Goal: Task Accomplishment & Management: Manage account settings

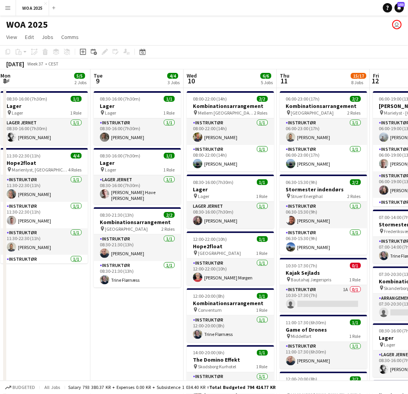
drag, startPoint x: 264, startPoint y: 305, endPoint x: 127, endPoint y: 313, distance: 137.5
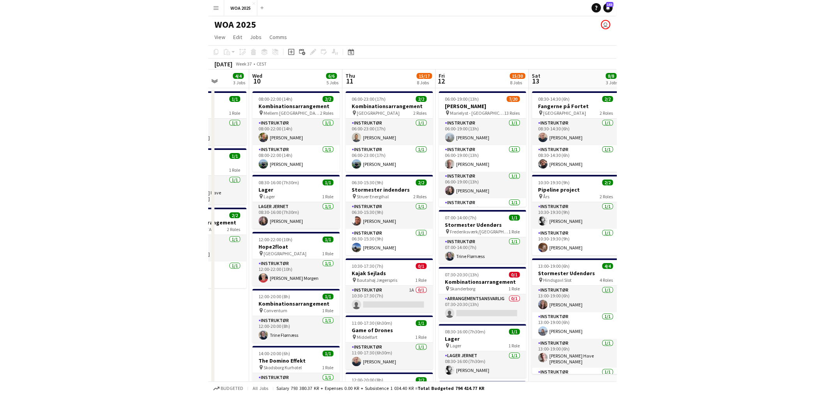
scroll to position [0, 336]
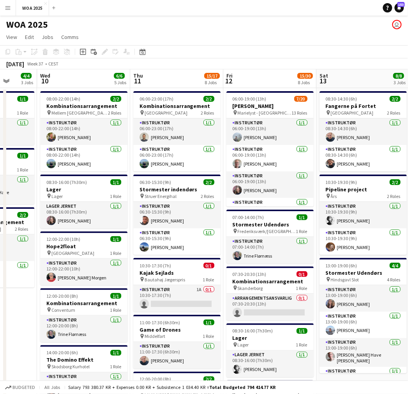
drag, startPoint x: 159, startPoint y: 313, endPoint x: 22, endPoint y: 304, distance: 136.8
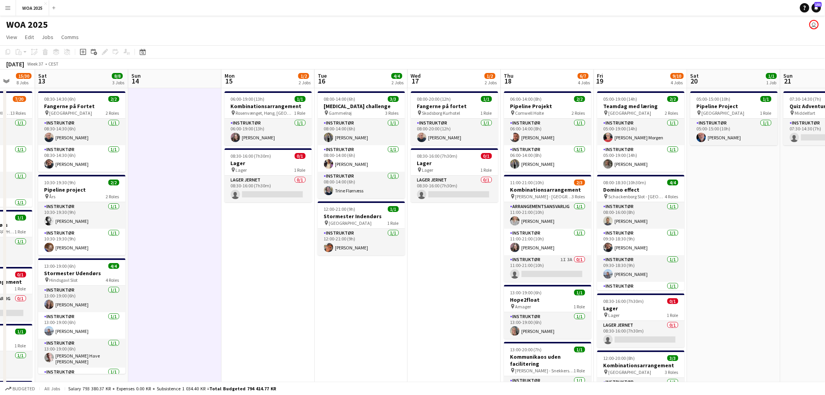
drag, startPoint x: 651, startPoint y: 223, endPoint x: 462, endPoint y: 229, distance: 189.6
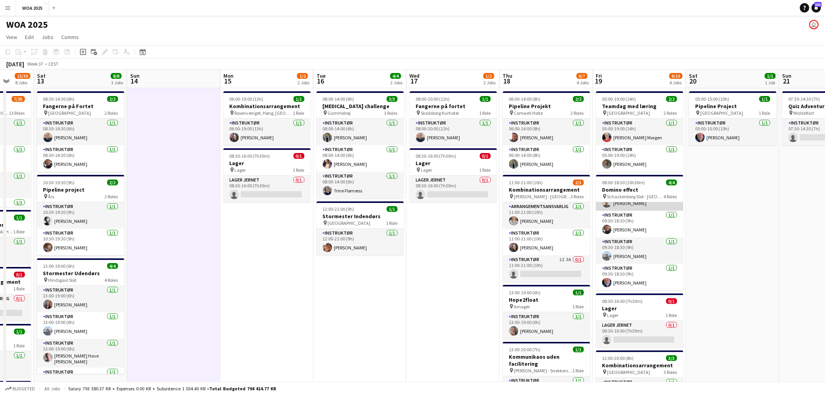
scroll to position [0, 0]
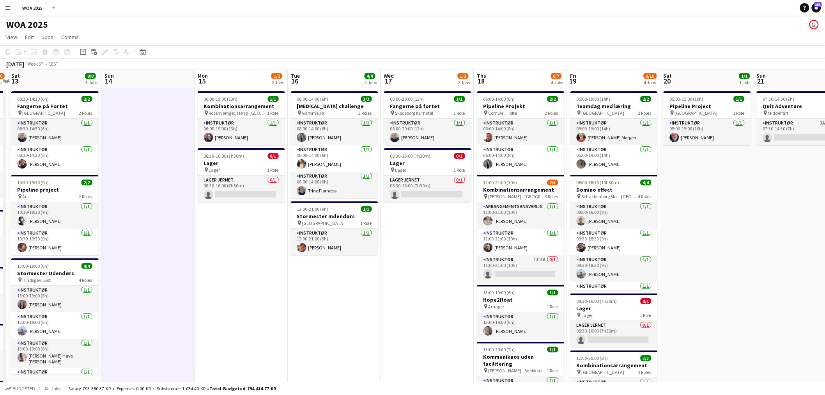
drag, startPoint x: 460, startPoint y: 248, endPoint x: 432, endPoint y: 249, distance: 28.1
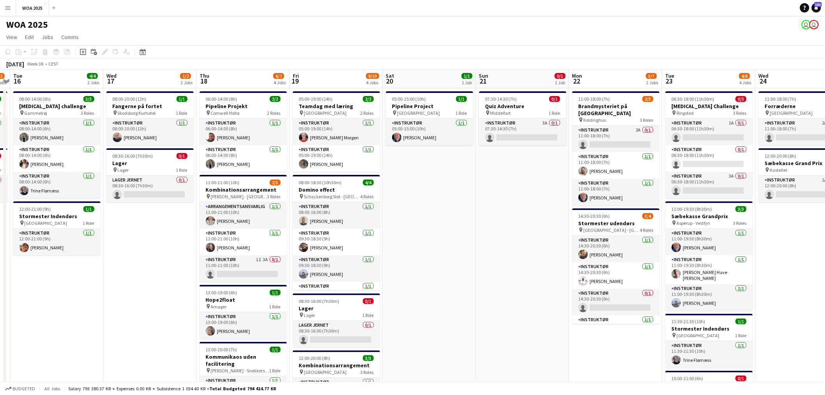
drag, startPoint x: 715, startPoint y: 255, endPoint x: 439, endPoint y: 263, distance: 275.4
click at [408, 263] on app-calendar-viewport "Sat 13 8/8 3 Jobs Sun 14 Mon 15 1/2 2 Jobs Tue 16 4/4 2 Jobs Wed 17 1/2 2 Jobs …" at bounding box center [412, 393] width 825 height 649
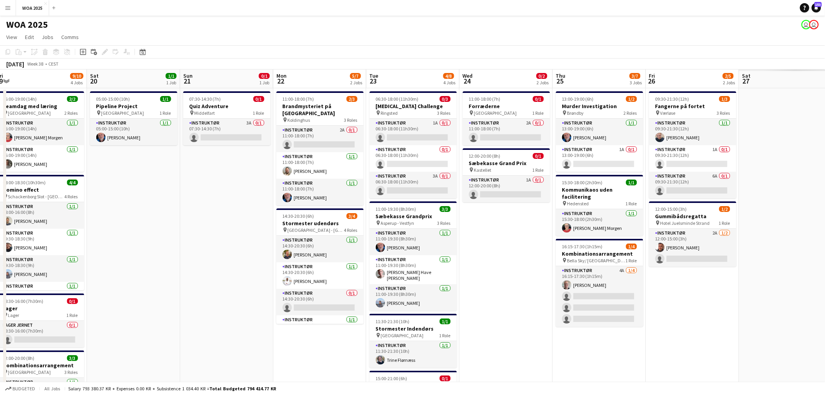
drag, startPoint x: 630, startPoint y: 231, endPoint x: 334, endPoint y: 280, distance: 300.0
click at [334, 280] on app-calendar-viewport "Tue 16 4/4 2 Jobs Wed 17 1/2 2 Jobs Thu 18 6/7 4 Jobs Fri 19 9/10 4 Jobs Sat 20…" at bounding box center [412, 393] width 825 height 649
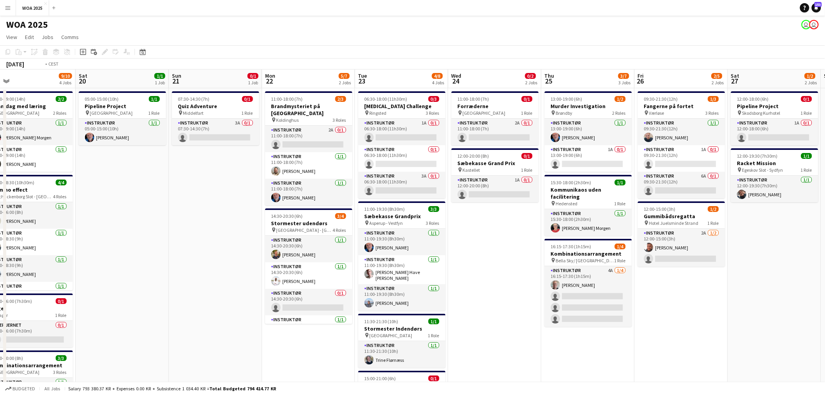
drag, startPoint x: 534, startPoint y: 268, endPoint x: 235, endPoint y: 273, distance: 298.7
click at [235, 273] on app-calendar-viewport "Tue 16 4/4 2 Jobs Wed 17 1/2 2 Jobs Thu 18 6/7 4 Jobs Fri 19 9/10 4 Jobs Sat 20…" at bounding box center [412, 393] width 825 height 649
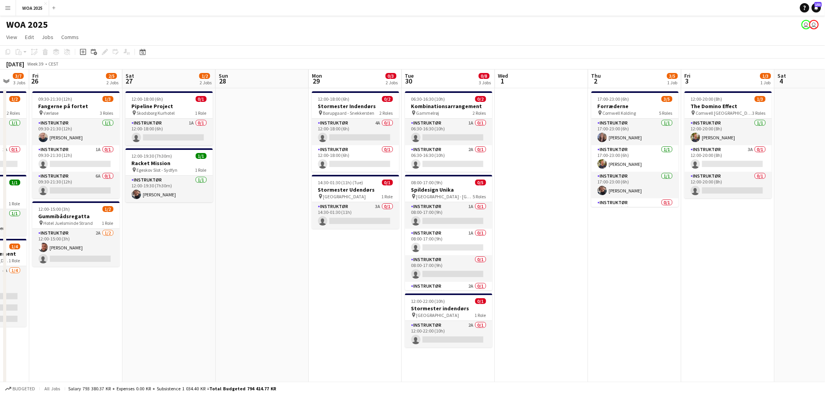
drag, startPoint x: 500, startPoint y: 264, endPoint x: 174, endPoint y: 272, distance: 325.6
click at [174, 272] on app-calendar-viewport "Tue 23 4/8 4 Jobs Wed 24 0/2 2 Jobs Thu 25 3/7 3 Jobs Fri 26 2/5 2 Jobs Sat 27 …" at bounding box center [412, 393] width 825 height 649
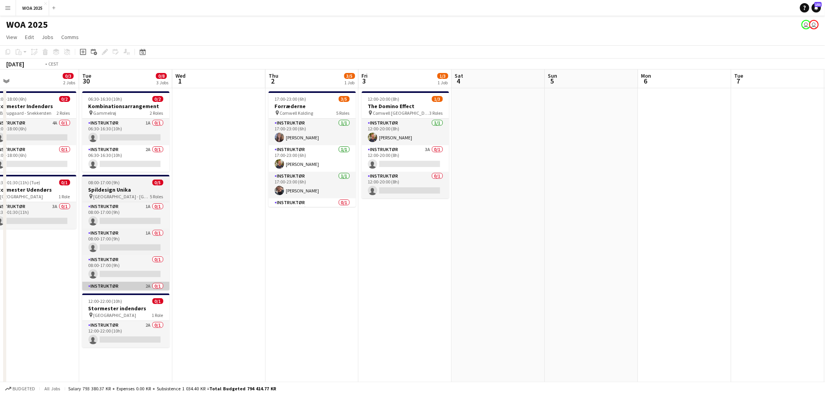
drag, startPoint x: 384, startPoint y: 292, endPoint x: 133, endPoint y: 287, distance: 251.9
click at [133, 287] on app-calendar-viewport "Fri 26 2/5 2 Jobs Sat 27 1/2 2 Jobs Sun 28 Mon 29 0/3 2 Jobs Tue 30 0/8 3 Jobs …" at bounding box center [412, 393] width 825 height 649
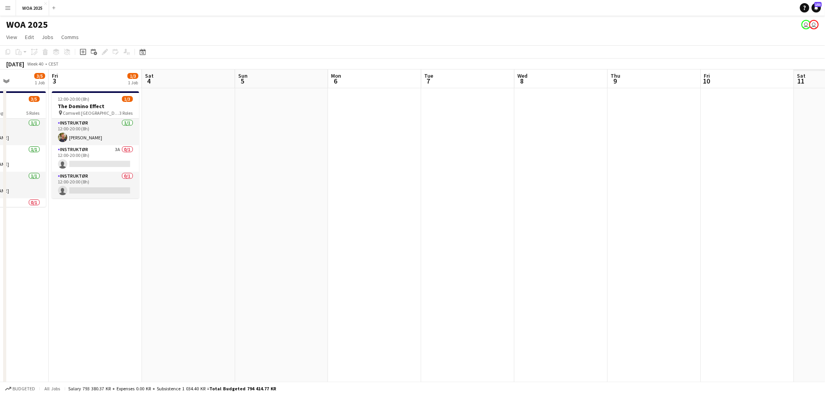
drag, startPoint x: 339, startPoint y: 272, endPoint x: 89, endPoint y: 265, distance: 250.4
click at [89, 265] on app-calendar-viewport "Mon 29 0/3 2 Jobs Tue 30 0/8 3 Jobs Wed 1 Thu 2 3/5 1 Job Fri 3 1/3 1 Job Sat 4…" at bounding box center [412, 393] width 825 height 649
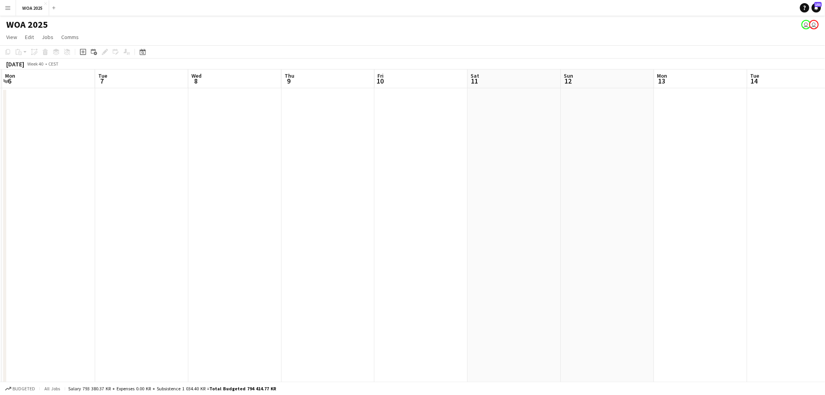
drag, startPoint x: 682, startPoint y: 234, endPoint x: 441, endPoint y: 240, distance: 241.8
click at [408, 240] on app-calendar-viewport "Fri 3 1/3 1 Job Sat 4 Sun 5 Mon 6 Tue 7 Wed 8 Thu 9 Fri 10 Sat 11 Sun 12 Mon 13…" at bounding box center [412, 393] width 825 height 649
drag, startPoint x: 596, startPoint y: 240, endPoint x: 374, endPoint y: 239, distance: 221.4
click at [374, 239] on app-calendar-viewport "Mon 6 Tue 7 Wed 8 Thu 9 Fri 10 Sat 11 Sun 12 Mon 13 Tue 14 Wed 15 Thu 16 Fri 17…" at bounding box center [412, 393] width 825 height 649
drag, startPoint x: 592, startPoint y: 249, endPoint x: 357, endPoint y: 256, distance: 235.2
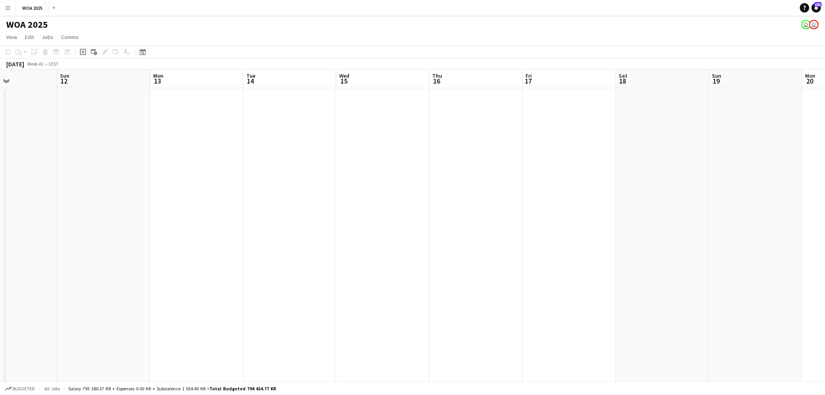
click at [357, 256] on app-calendar-viewport "Wed 8 Thu 9 Fri 10 Sat 11 Sun 12 Mon 13 Tue 14 Wed 15 Thu 16 Fri 17 Sat 18 Sun …" at bounding box center [412, 393] width 825 height 649
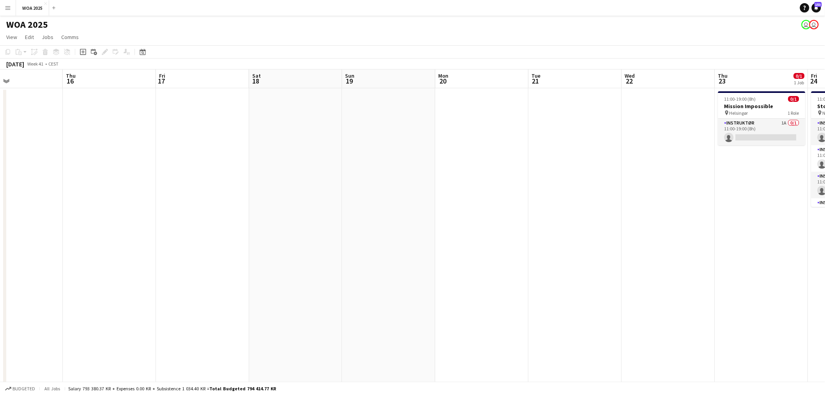
drag, startPoint x: 597, startPoint y: 246, endPoint x: 323, endPoint y: 253, distance: 273.8
click at [323, 253] on app-calendar-viewport "Sun 12 Mon 13 Tue 14 Wed 15 Thu 16 Fri 17 Sat 18 Sun 19 Mon 20 Tue 21 Wed 22 Th…" at bounding box center [412, 393] width 825 height 649
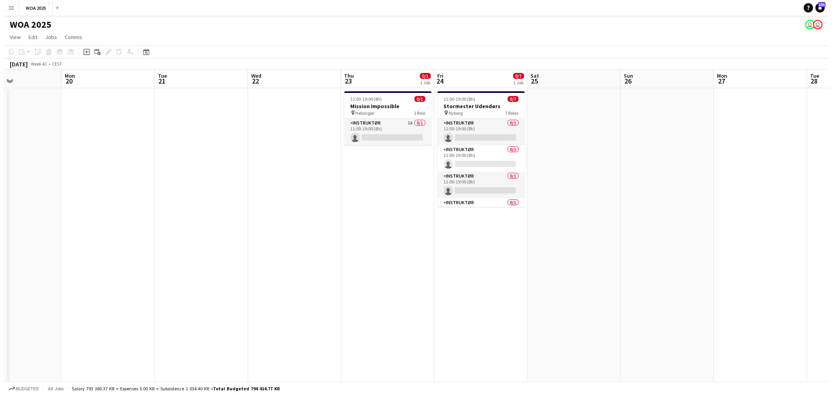
scroll to position [0, 240]
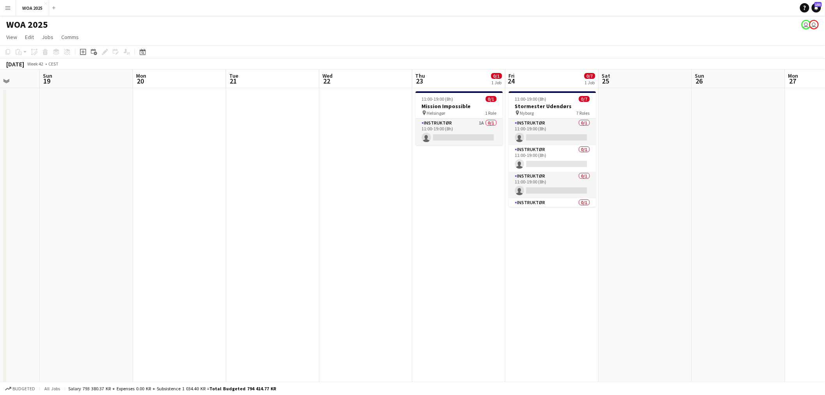
drag, startPoint x: 430, startPoint y: 259, endPoint x: 255, endPoint y: 269, distance: 175.4
click at [255, 269] on app-calendar-viewport "Thu 16 Fri 17 Sat 18 Sun 19 Mon 20 Tue 21 Wed 22 Thu 23 0/1 1 Job Fri 24 0/7 1 …" at bounding box center [412, 393] width 825 height 649
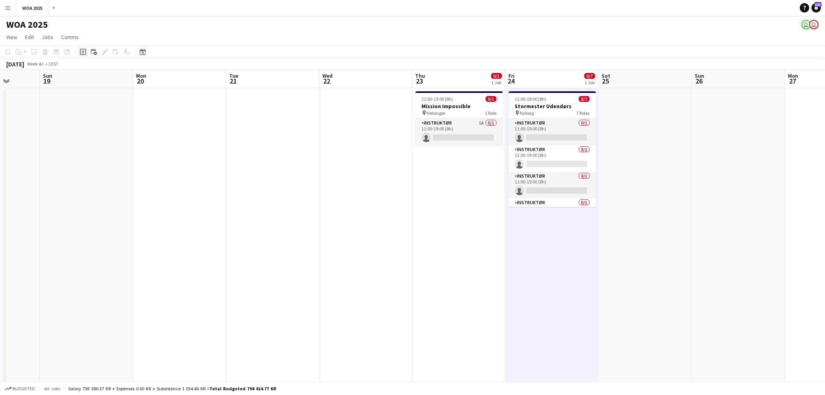
click at [84, 52] on icon at bounding box center [83, 52] width 4 height 4
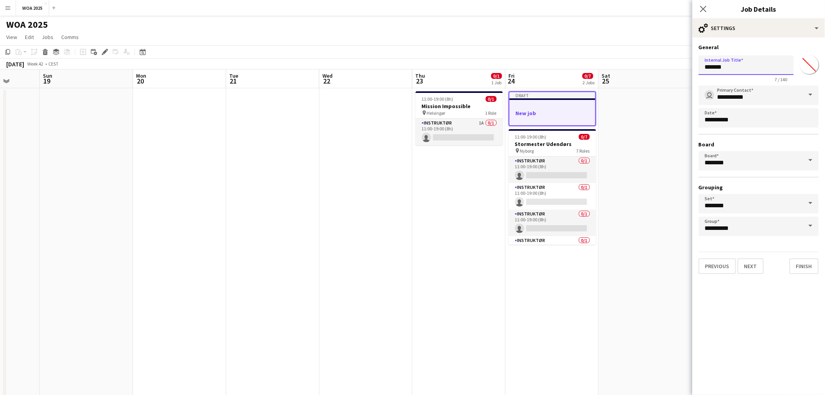
click at [408, 66] on input "*******" at bounding box center [746, 64] width 95 height 19
type input "**********"
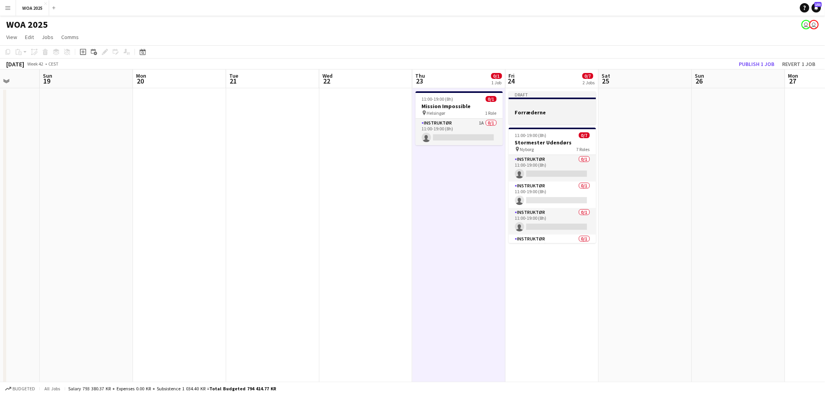
click at [408, 93] on div "Draft" at bounding box center [552, 94] width 87 height 6
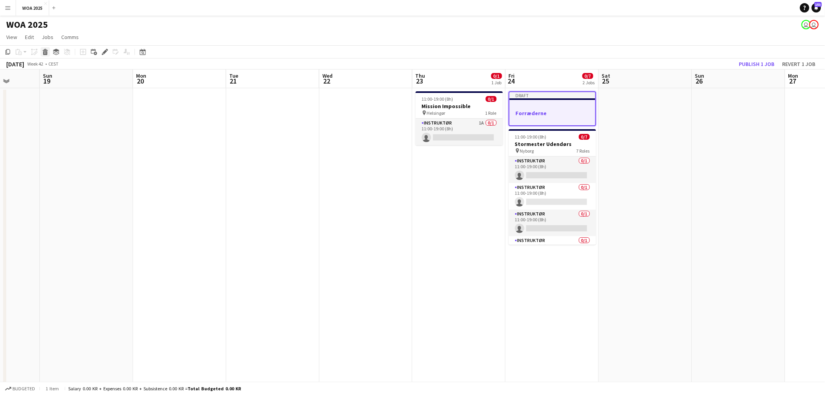
click at [47, 51] on icon "Delete" at bounding box center [45, 52] width 6 height 6
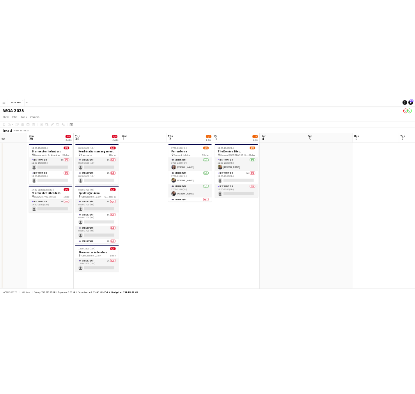
scroll to position [0, 225]
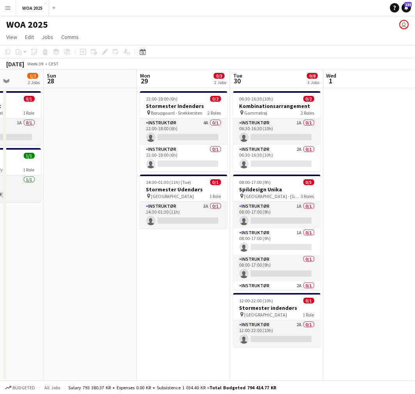
drag, startPoint x: 114, startPoint y: 159, endPoint x: 324, endPoint y: 150, distance: 209.9
click at [322, 150] on app-calendar-viewport "Fri 26 2/5 2 Jobs Sat 27 1/2 2 Jobs Sun 28 Mon 29 0/3 2 Jobs Tue 30 0/8 3 Jobs …" at bounding box center [207, 225] width 415 height 312
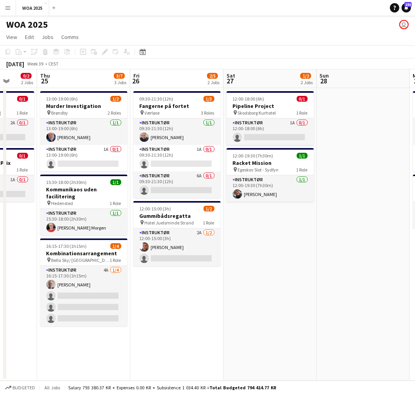
drag, startPoint x: 191, startPoint y: 165, endPoint x: 307, endPoint y: 162, distance: 116.2
click at [307, 162] on app-calendar-viewport "Tue 23 Wed 24 0/2 2 Jobs Thu 25 3/7 3 Jobs Fri 26 2/5 2 Jobs Sat 27 1/2 2 Jobs …" at bounding box center [207, 225] width 415 height 312
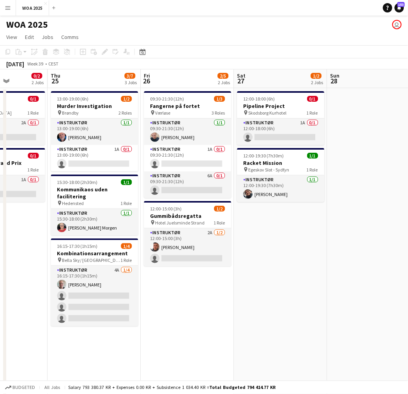
drag, startPoint x: 193, startPoint y: 173, endPoint x: 333, endPoint y: 161, distance: 140.5
click at [333, 161] on app-calendar-viewport "Mon 22 5/7 2 Jobs Tue 23 4/8 4 Jobs Wed 24 0/2 2 Jobs Thu 25 3/7 3 Jobs Fri 26 …" at bounding box center [204, 257] width 408 height 377
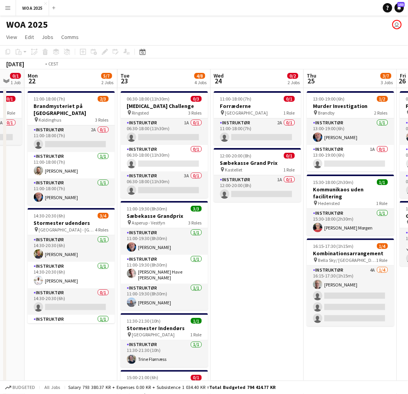
drag, startPoint x: 131, startPoint y: 164, endPoint x: 301, endPoint y: 154, distance: 171.1
click at [301, 154] on app-calendar-viewport "Sat 20 1/1 1 Job Sun 21 0/1 1 Job Mon 22 5/7 2 Jobs Tue 23 4/8 4 Jobs Wed 24 0/…" at bounding box center [204, 257] width 408 height 377
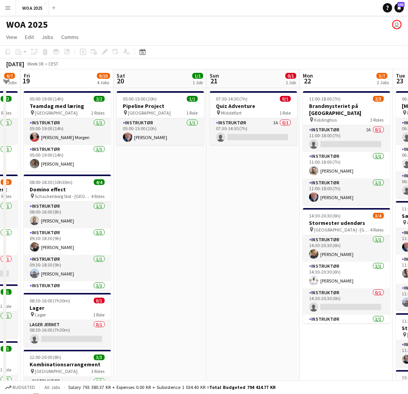
scroll to position [0, 165]
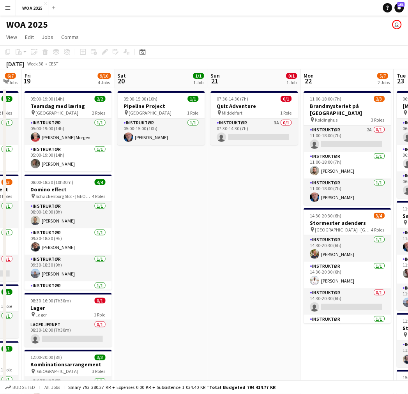
drag, startPoint x: 125, startPoint y: 159, endPoint x: 296, endPoint y: 161, distance: 170.8
click at [296, 161] on app-calendar-viewport "Wed 17 1/2 2 Jobs Thu 18 6/7 4 Jobs Fri 19 9/10 4 Jobs Sat 20 1/1 1 Job Sun 21 …" at bounding box center [204, 275] width 408 height 412
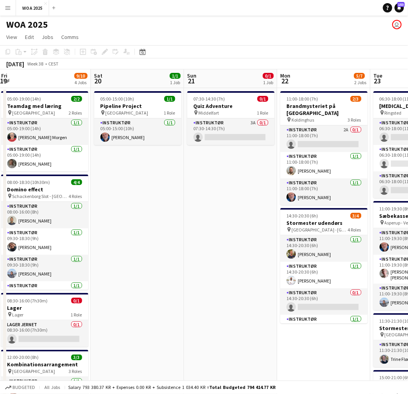
drag, startPoint x: 225, startPoint y: 193, endPoint x: 205, endPoint y: 196, distance: 20.4
click at [205, 196] on app-calendar-viewport "Wed 17 1/2 2 Jobs Thu 18 6/7 4 Jobs Fri 19 9/10 4 Jobs Sat 20 1/1 1 Job Sun 21 …" at bounding box center [204, 275] width 408 height 412
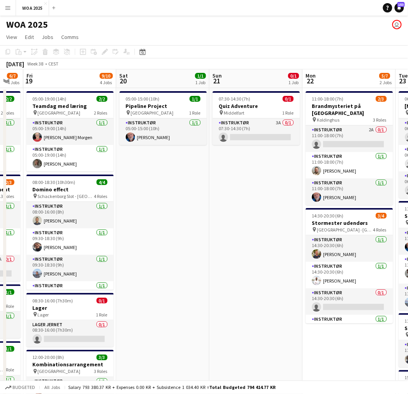
scroll to position [0, 245]
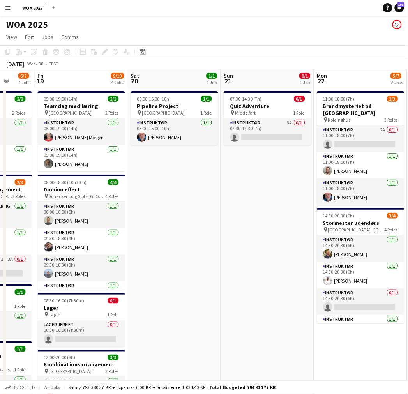
drag, startPoint x: 173, startPoint y: 239, endPoint x: 211, endPoint y: 237, distance: 37.1
click at [211, 237] on app-calendar-viewport "Tue 16 4/4 2 Jobs Wed 17 1/2 2 Jobs Thu 18 6/7 4 Jobs Fri 19 9/10 4 Jobs Sat 20…" at bounding box center [204, 275] width 408 height 412
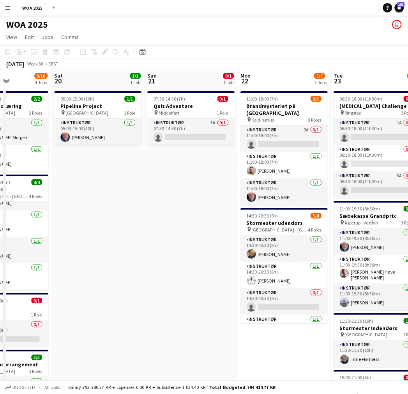
scroll to position [0, 343]
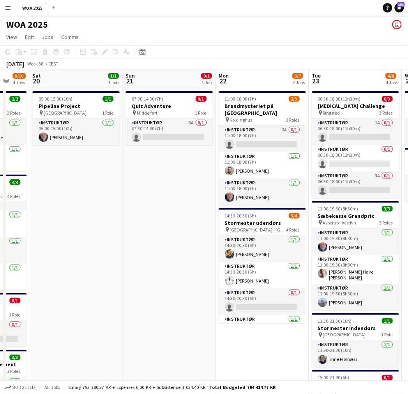
drag, startPoint x: 271, startPoint y: 244, endPoint x: 172, endPoint y: 244, distance: 98.2
click at [172, 244] on app-calendar-viewport "Tue 16 4/4 2 Jobs Wed 17 1/2 2 Jobs Thu 18 6/7 4 Jobs Fri 19 9/10 4 Jobs Sat 20…" at bounding box center [204, 275] width 408 height 412
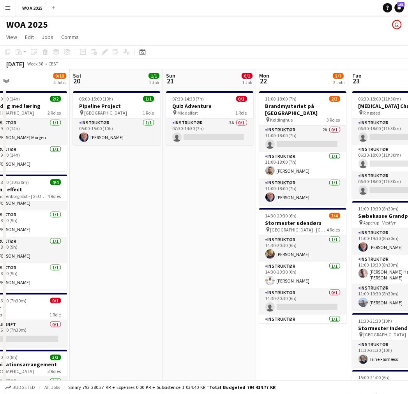
drag, startPoint x: 173, startPoint y: 237, endPoint x: 213, endPoint y: 240, distance: 40.2
click at [213, 240] on app-calendar-viewport "Tue 16 4/4 2 Jobs Wed 17 1/2 2 Jobs Thu 18 6/7 4 Jobs Fri 19 9/10 4 Jobs Sat 20…" at bounding box center [204, 275] width 408 height 412
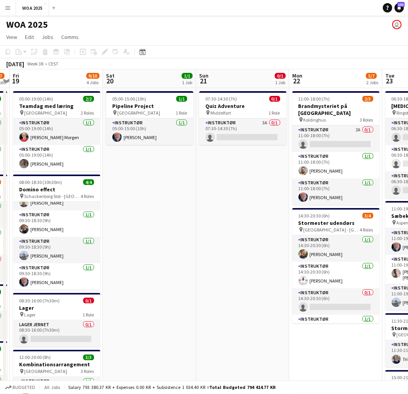
scroll to position [0, 255]
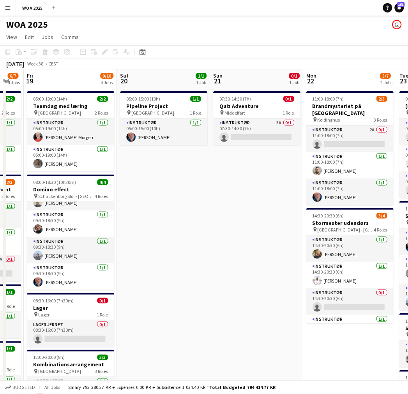
drag, startPoint x: 191, startPoint y: 240, endPoint x: 239, endPoint y: 236, distance: 47.7
click at [239, 236] on app-calendar-viewport "Tue 16 4/4 2 Jobs Wed 17 1/2 2 Jobs Thu 18 6/7 4 Jobs Fri 19 9/10 4 Jobs Sat 20…" at bounding box center [204, 275] width 408 height 412
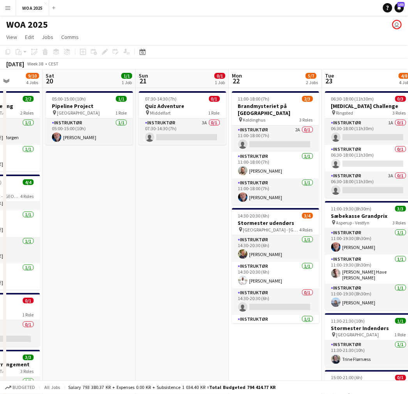
drag, startPoint x: 196, startPoint y: 237, endPoint x: 163, endPoint y: 239, distance: 33.2
click at [163, 239] on app-calendar-viewport "Tue 16 4/4 2 Jobs Wed 17 1/2 2 Jobs Thu 18 6/7 4 Jobs Fri 19 9/10 4 Jobs Sat 20…" at bounding box center [204, 275] width 408 height 412
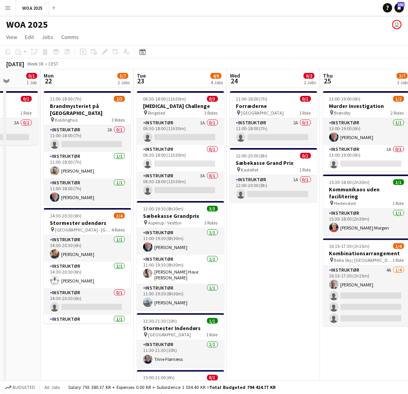
scroll to position [0, 334]
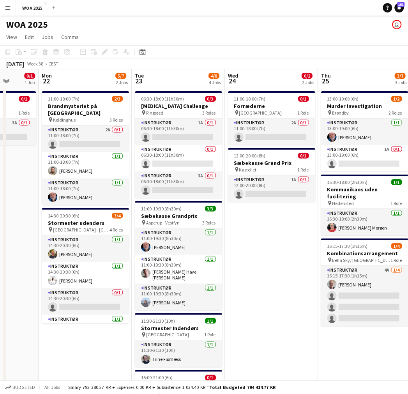
drag, startPoint x: 208, startPoint y: 192, endPoint x: 25, endPoint y: 211, distance: 183.8
click at [25, 211] on app-calendar-viewport "Thu 18 6/7 4 Jobs Fri 19 9/10 4 Jobs Sat 20 1/1 1 Job Sun 21 0/1 1 Job Mon 22 5…" at bounding box center [204, 275] width 408 height 412
click at [190, 131] on app-card-role "Instruktør 1A 0/1 06:30-18:00 (11h30m) single-neutral-actions" at bounding box center [178, 132] width 87 height 27
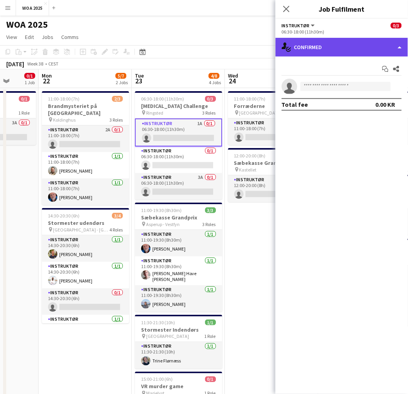
click at [342, 50] on div "single-neutral-actions-check-2 Confirmed" at bounding box center [342, 47] width 133 height 19
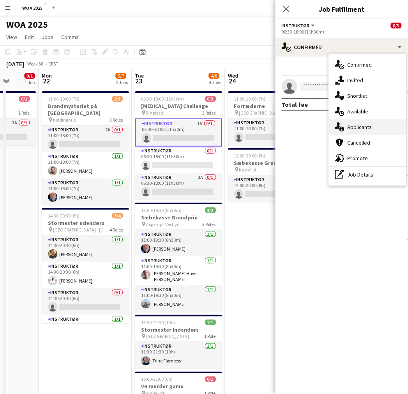
click at [367, 131] on div "single-neutral-actions-information Applicants" at bounding box center [367, 127] width 77 height 16
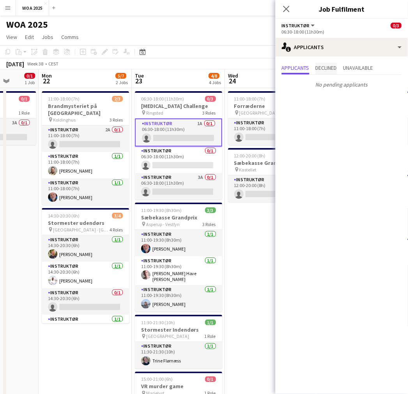
click at [324, 67] on span "Declined" at bounding box center [326, 67] width 21 height 5
click at [305, 67] on span "Applicants" at bounding box center [296, 67] width 28 height 5
click at [184, 184] on app-card-role "Instruktør 3A 0/1 06:30-18:00 (11h30m) single-neutral-actions" at bounding box center [178, 186] width 87 height 27
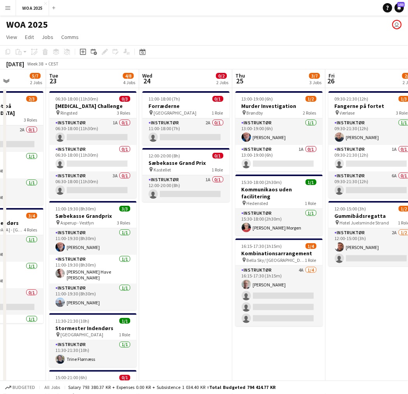
scroll to position [0, 327]
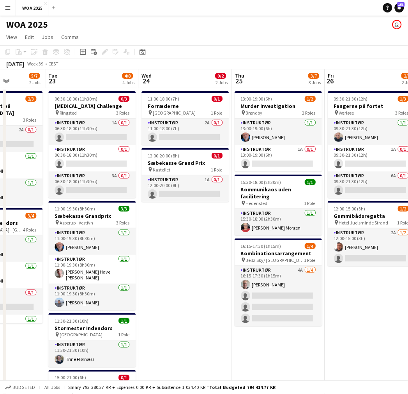
drag, startPoint x: 286, startPoint y: 271, endPoint x: 200, endPoint y: 267, distance: 86.3
click at [200, 267] on app-calendar-viewport "Fri 19 9/10 4 Jobs Sat 20 1/1 1 Job Sun 21 0/1 1 Job Mon 22 5/7 2 Jobs Tue 23 4…" at bounding box center [204, 275] width 408 height 412
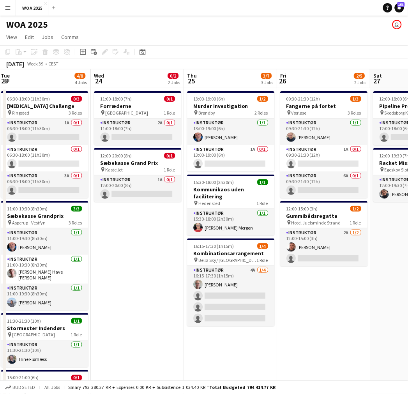
drag, startPoint x: 211, startPoint y: 150, endPoint x: 94, endPoint y: 166, distance: 118.0
click at [94, 166] on app-calendar-viewport "Sat 20 1/1 1 Job Sun 21 0/1 1 Job Mon 22 5/7 2 Jobs Tue 23 4/8 4 Jobs Wed 24 0/…" at bounding box center [204, 275] width 408 height 412
